Goal: Task Accomplishment & Management: Manage account settings

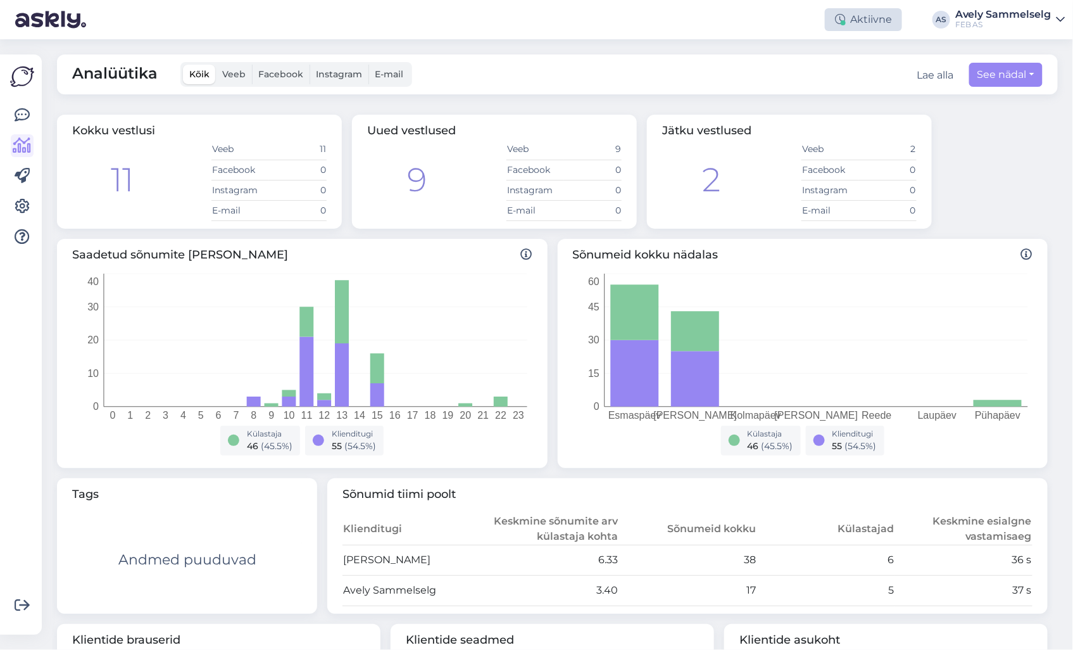
click at [870, 18] on div "Aktiivne" at bounding box center [863, 19] width 77 height 23
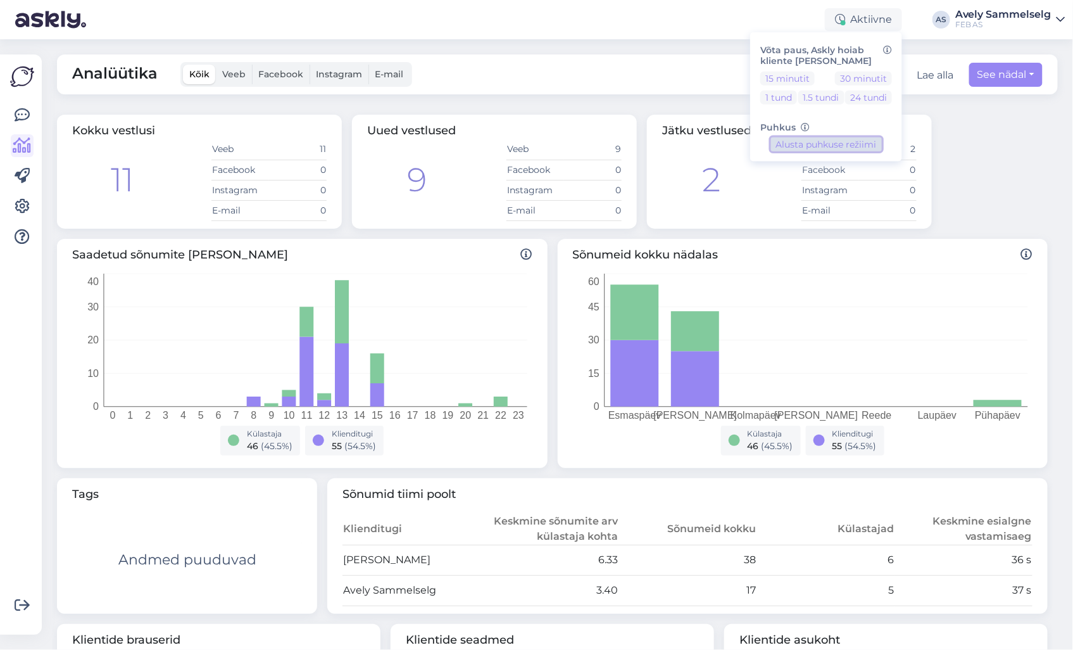
click at [878, 144] on button "Alusta puhkuse režiimi" at bounding box center [826, 144] width 111 height 14
click at [871, 24] on div "Eemal" at bounding box center [869, 19] width 68 height 23
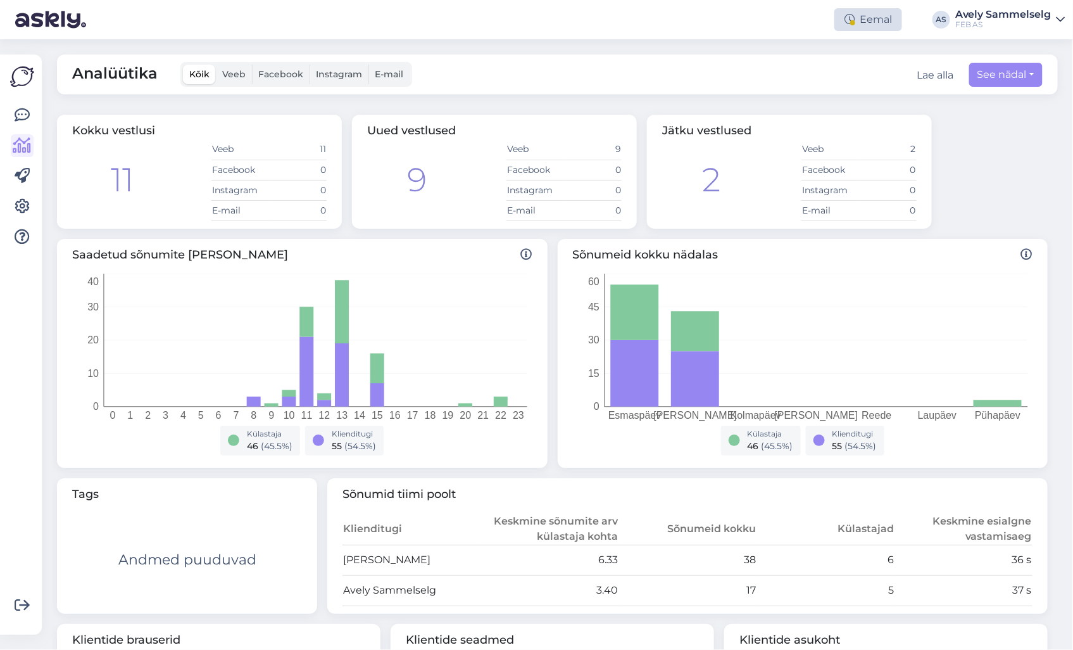
click at [868, 21] on div "Eemal" at bounding box center [869, 19] width 68 height 23
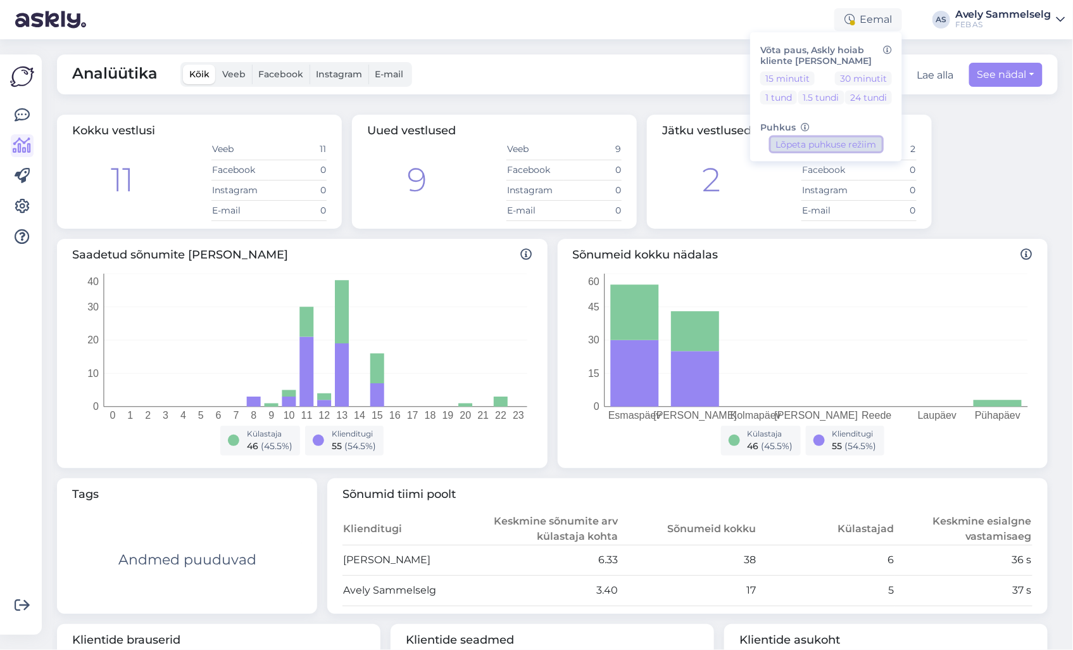
click at [819, 137] on button "Lõpeta puhkuse režiim" at bounding box center [826, 144] width 111 height 14
click at [614, 10] on div "Aktiivne Võta paus, Askly hoiab kliente [PERSON_NAME] 15 minutit 30 minutit 1 t…" at bounding box center [536, 19] width 1073 height 39
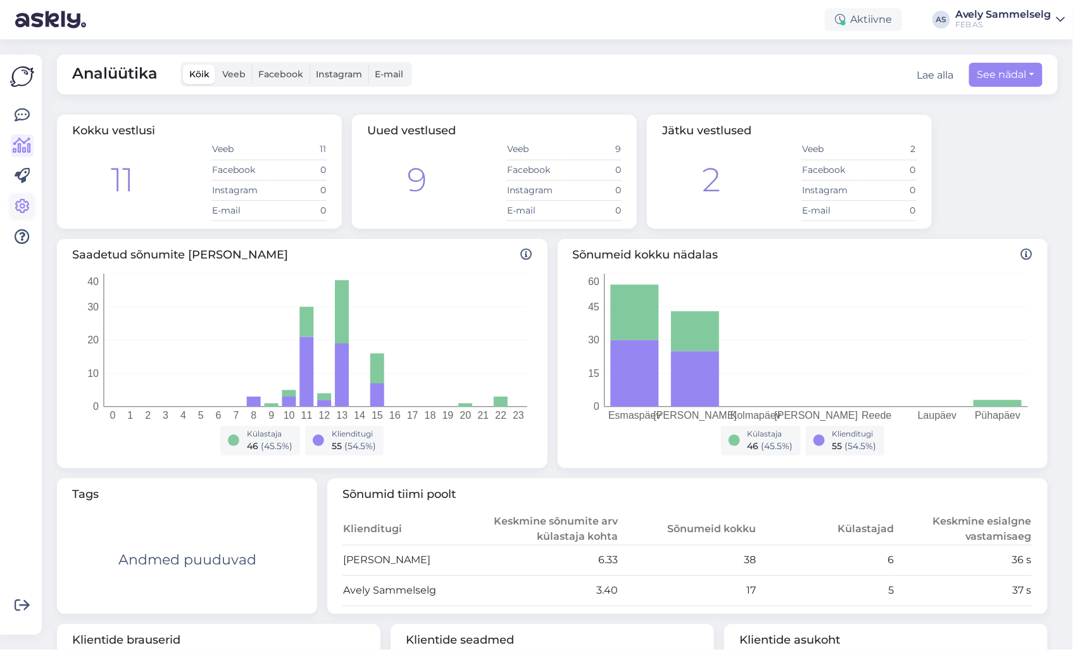
click at [30, 208] on link at bounding box center [22, 206] width 23 height 23
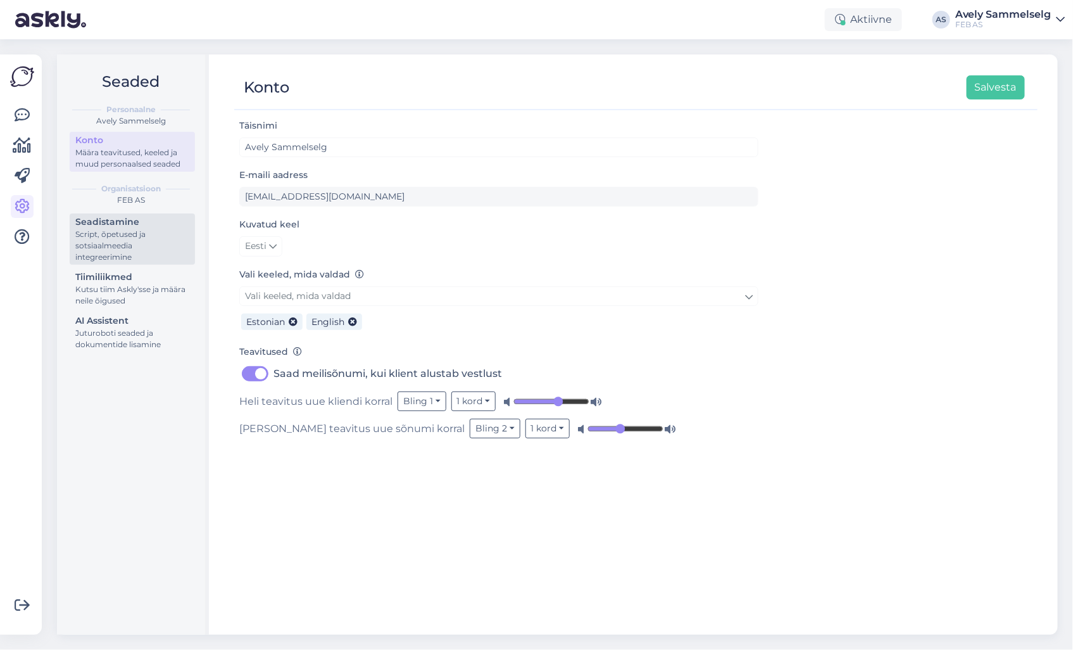
click at [90, 245] on div "Script, õpetused ja sotsiaalmeedia integreerimine" at bounding box center [132, 246] width 114 height 34
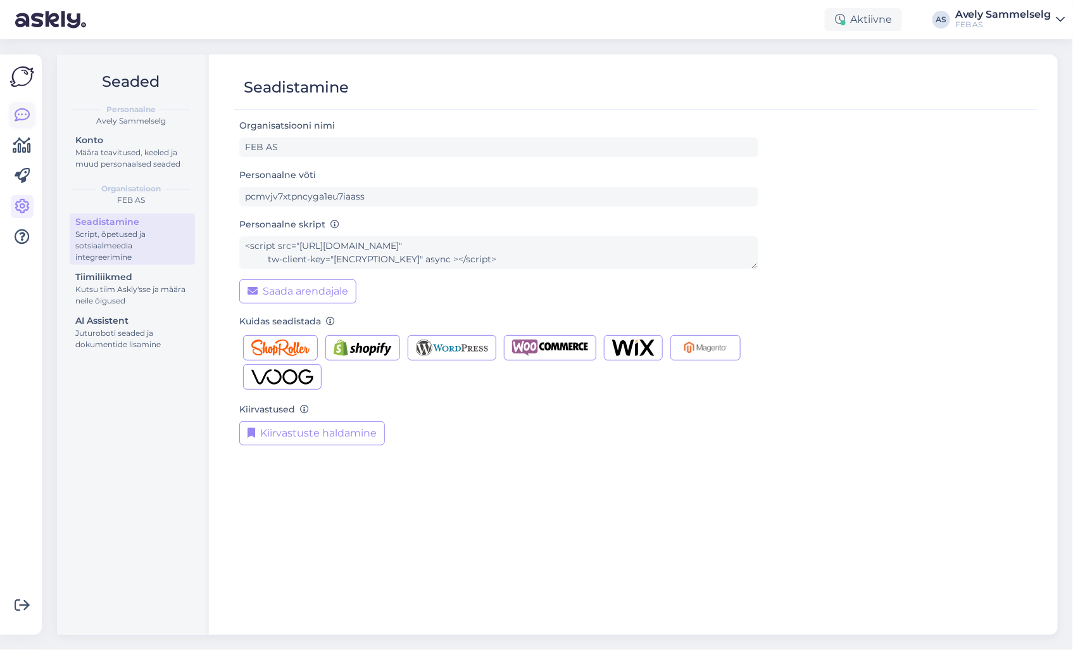
click at [20, 114] on icon at bounding box center [22, 115] width 15 height 15
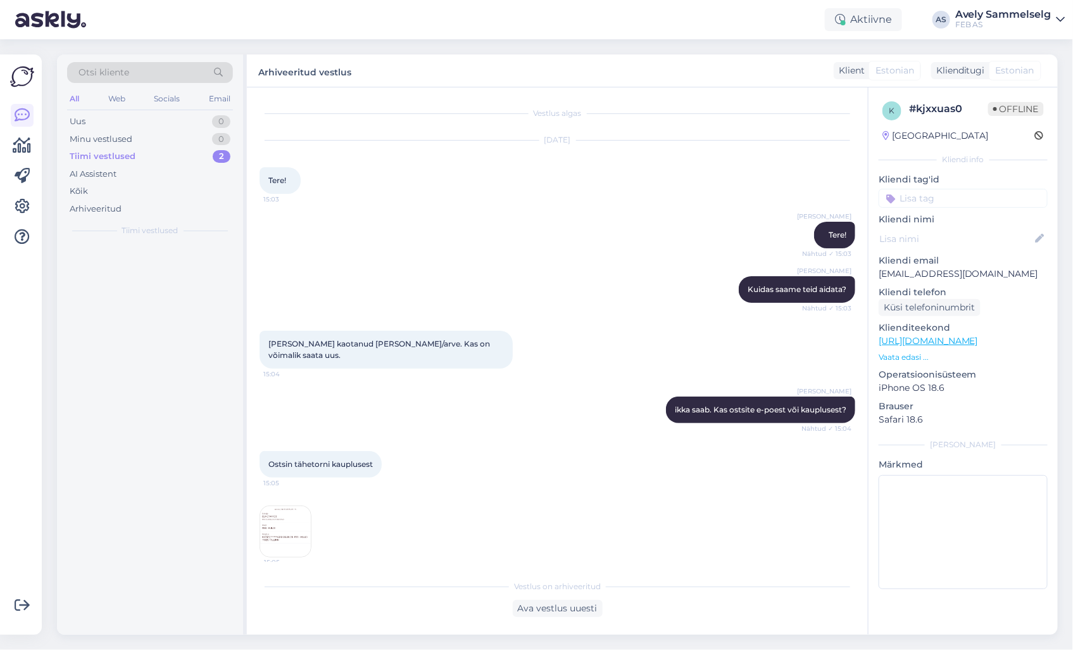
scroll to position [565, 0]
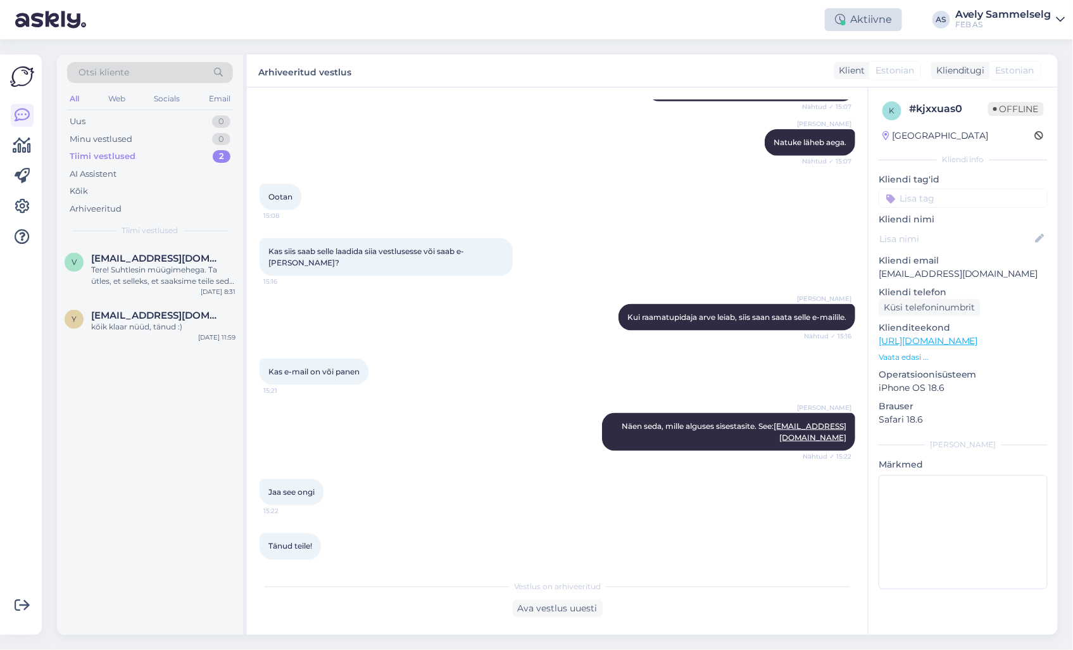
click at [844, 21] on div at bounding box center [843, 22] width 5 height 5
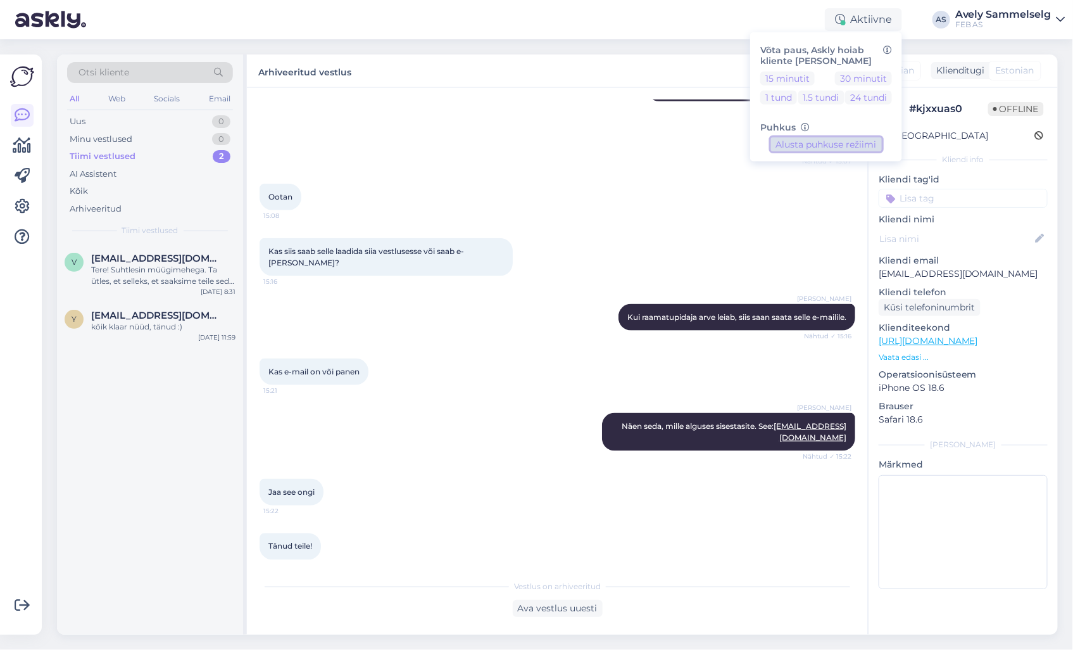
click at [828, 142] on button "Alusta puhkuse režiimi" at bounding box center [826, 144] width 111 height 14
